Goal: Check status: Check status

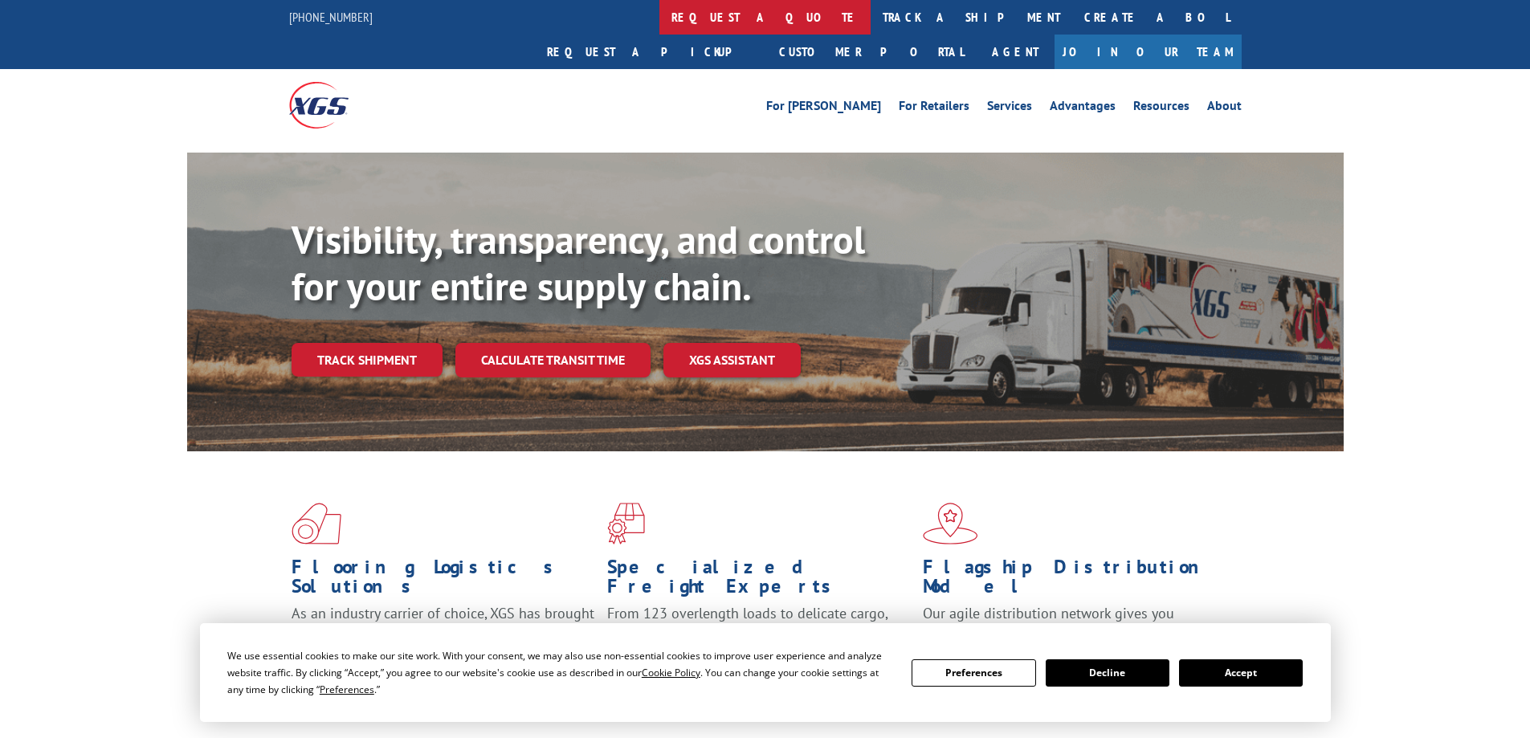
click at [659, 16] on link "request a quote" at bounding box center [764, 17] width 211 height 35
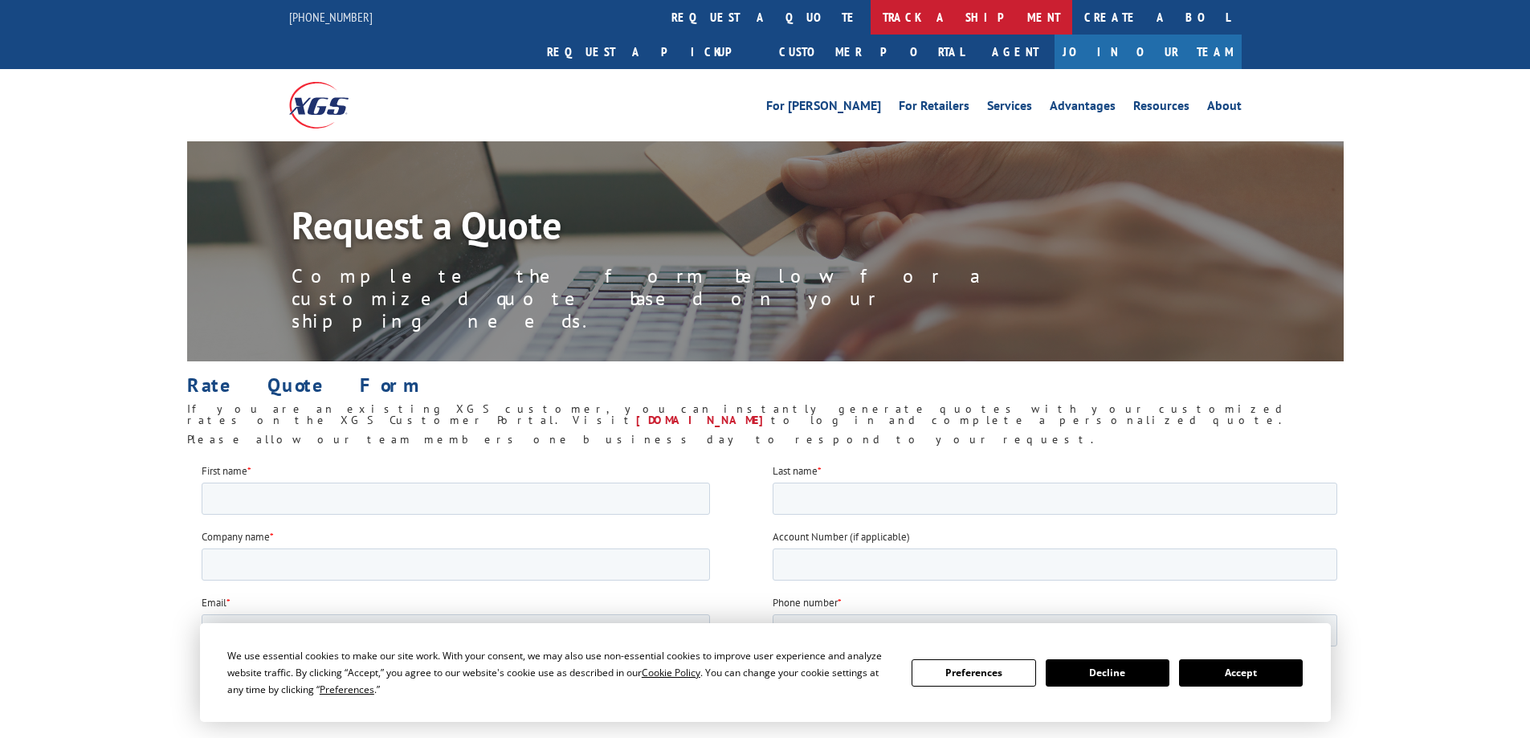
click at [871, 18] on link "track a shipment" at bounding box center [972, 17] width 202 height 35
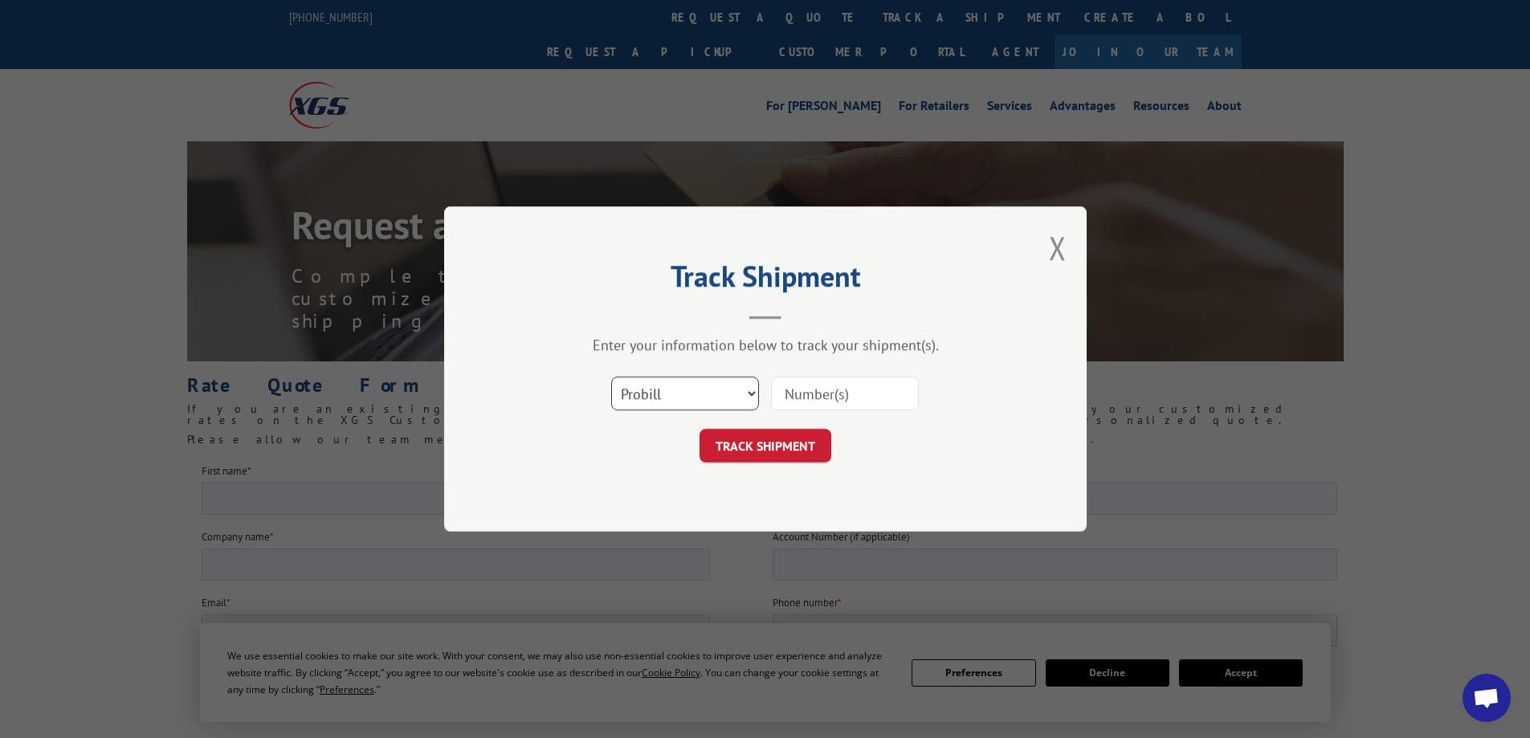
click at [647, 381] on select "Select category... Probill BOL PO" at bounding box center [685, 394] width 148 height 34
select select "bol"
click at [611, 377] on select "Select category... Probill BOL PO" at bounding box center [685, 394] width 148 height 34
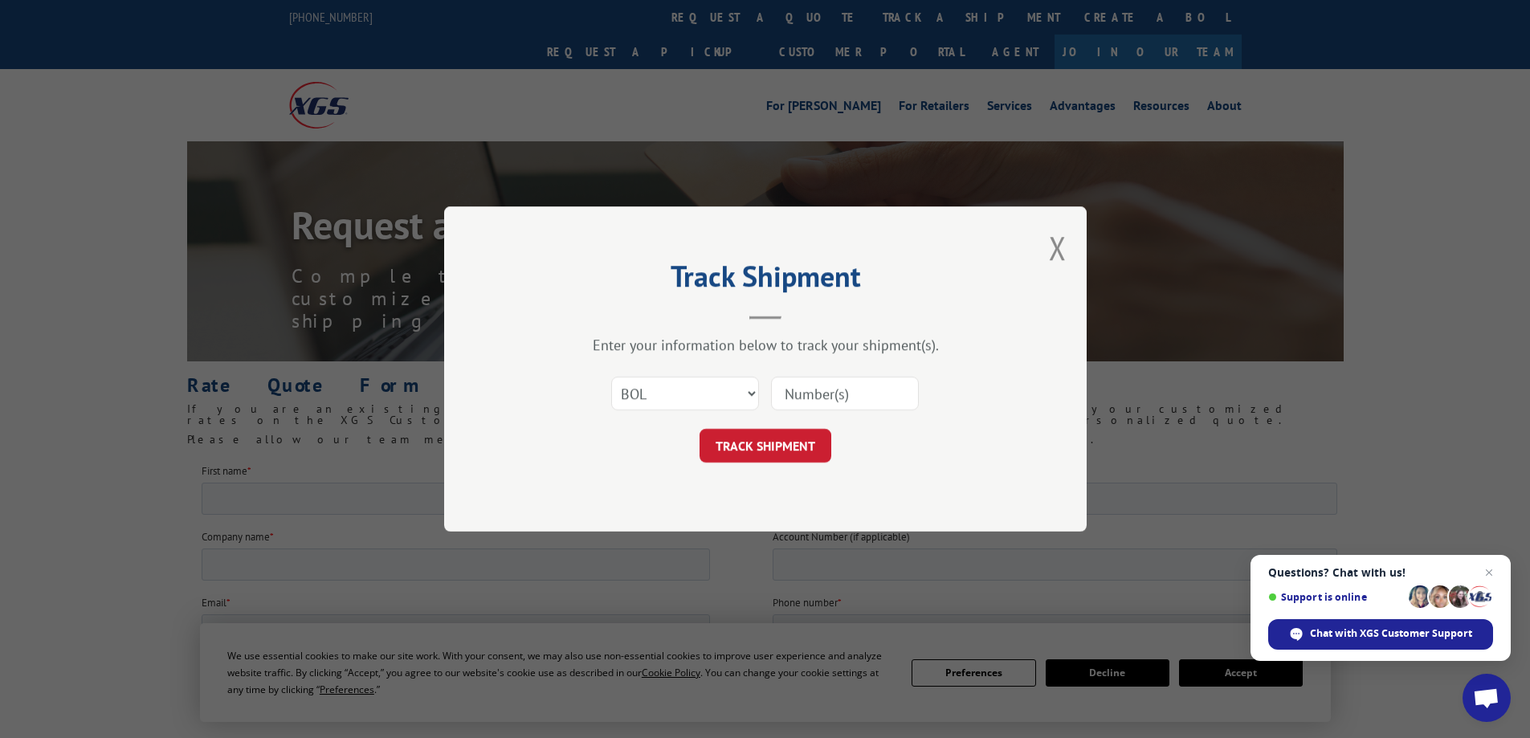
click at [814, 387] on input at bounding box center [845, 394] width 148 height 34
paste input "442623"
type input "442623"
click at [802, 447] on button "TRACK SHIPMENT" at bounding box center [766, 446] width 132 height 34
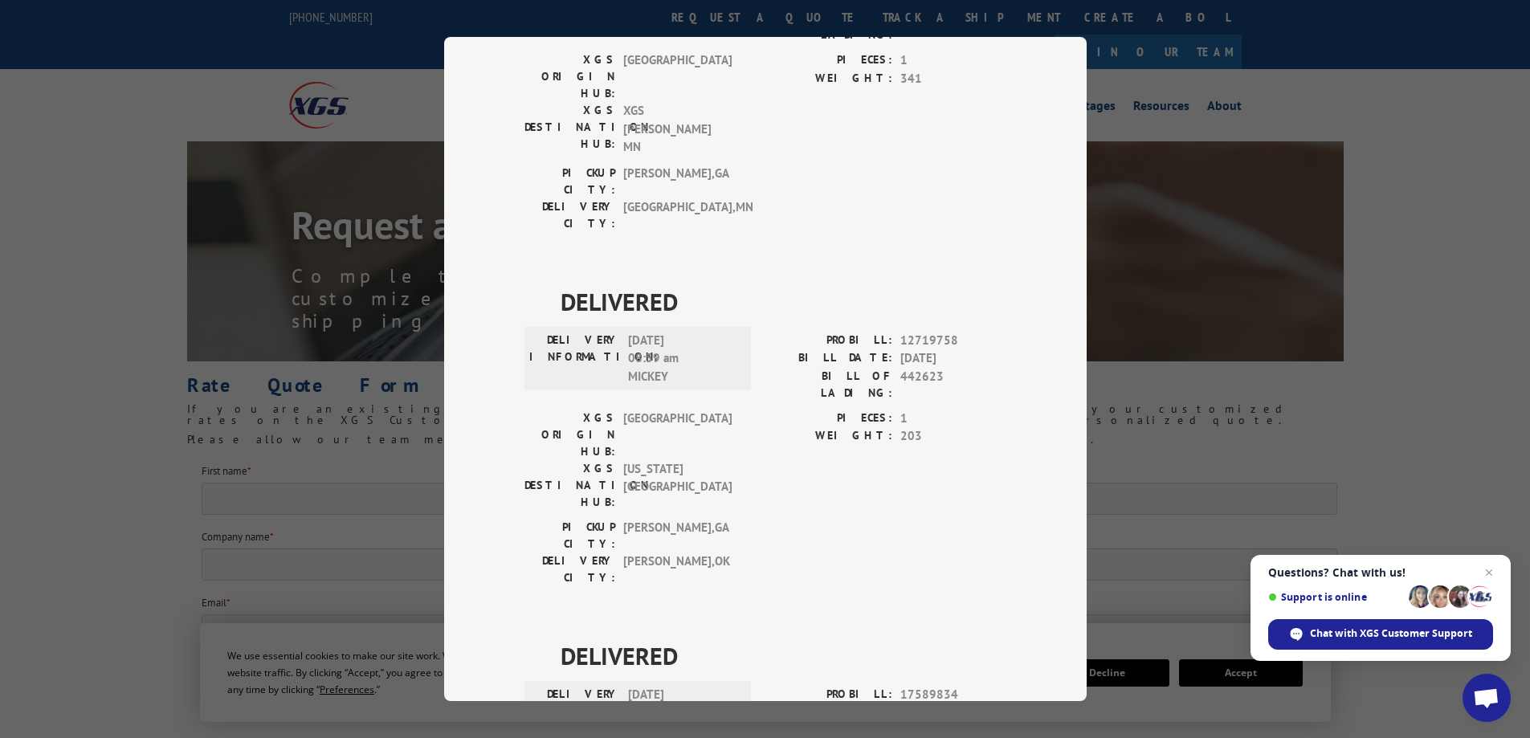
scroll to position [317, 0]
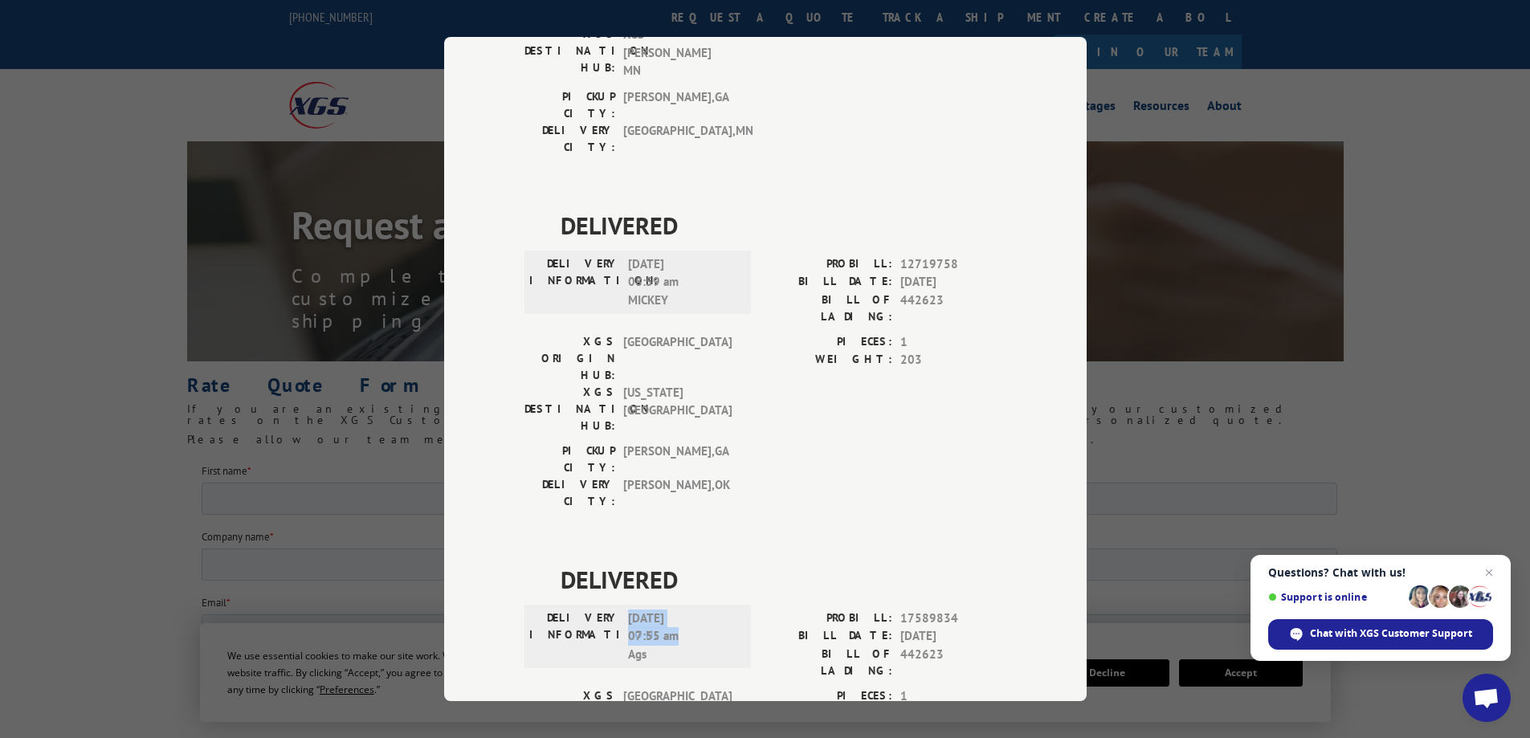
drag, startPoint x: 690, startPoint y: 446, endPoint x: 658, endPoint y: 427, distance: 37.1
click at [628, 610] on span "09/02/2025 07:55 am Ags" at bounding box center [682, 637] width 108 height 55
copy span "09/02/2025 07:55 am"
